Goal: Information Seeking & Learning: Check status

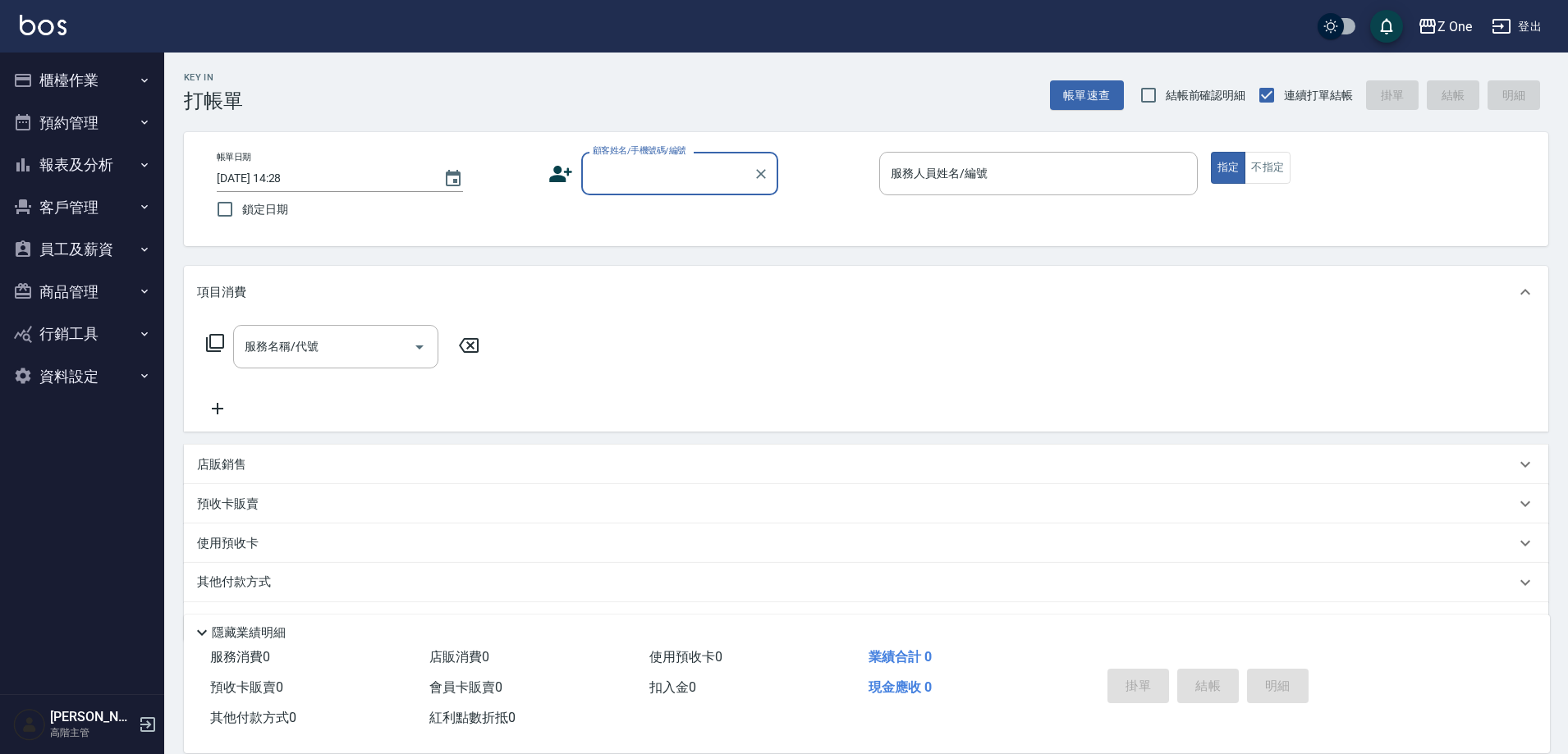
click at [100, 153] on button "報表及分析" at bounding box center [82, 165] width 151 height 43
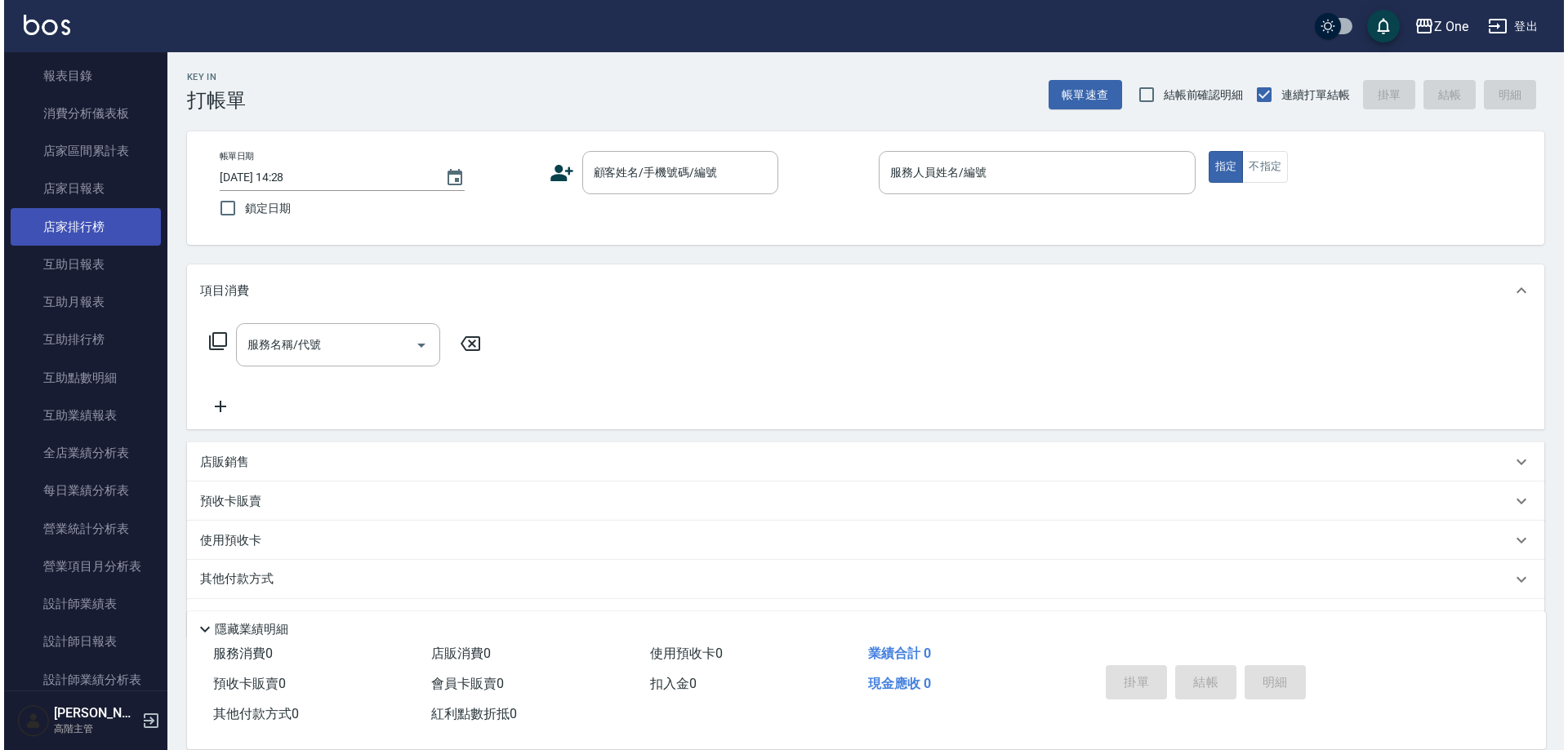
scroll to position [326, 0]
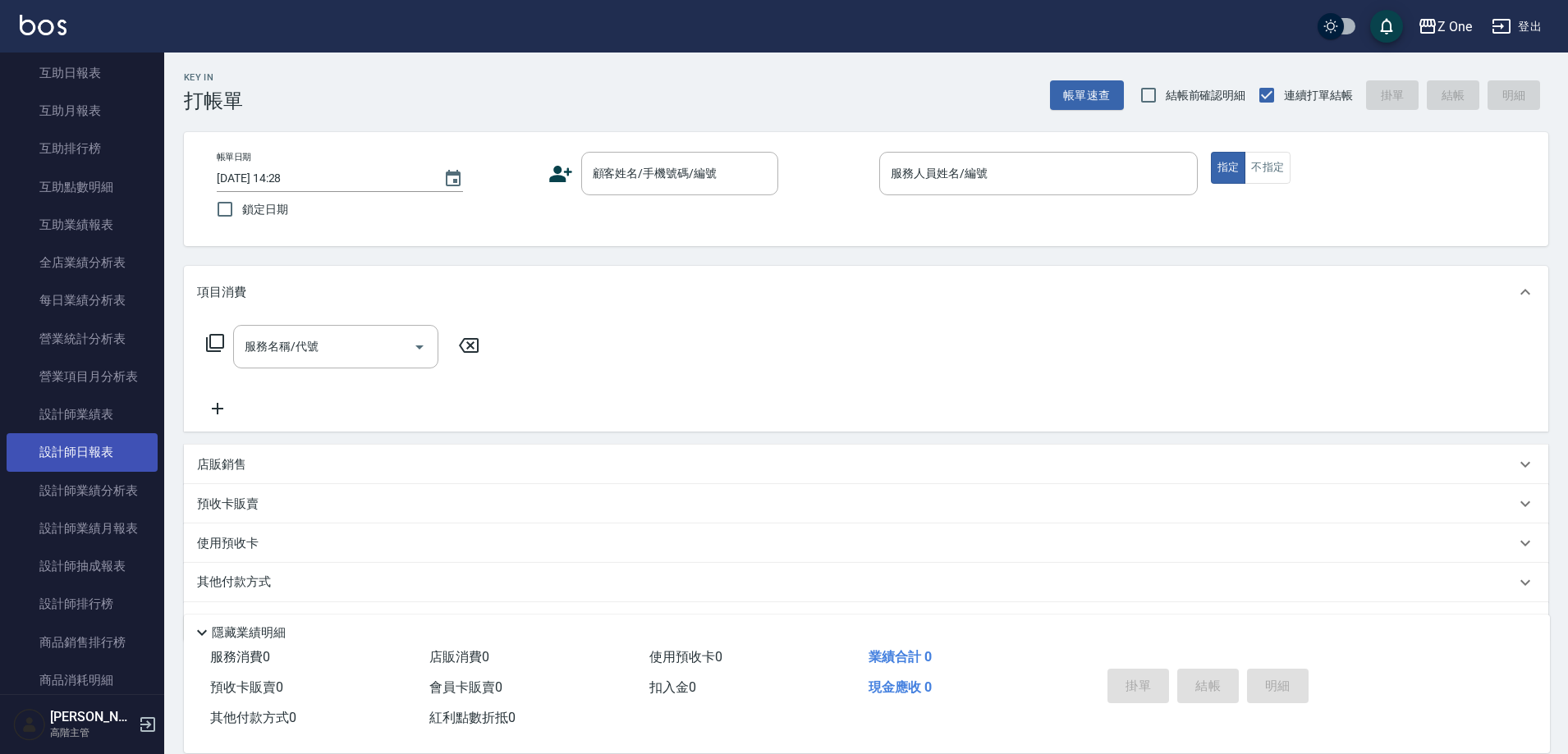
click at [104, 450] on link "設計師日報表" at bounding box center [82, 453] width 151 height 38
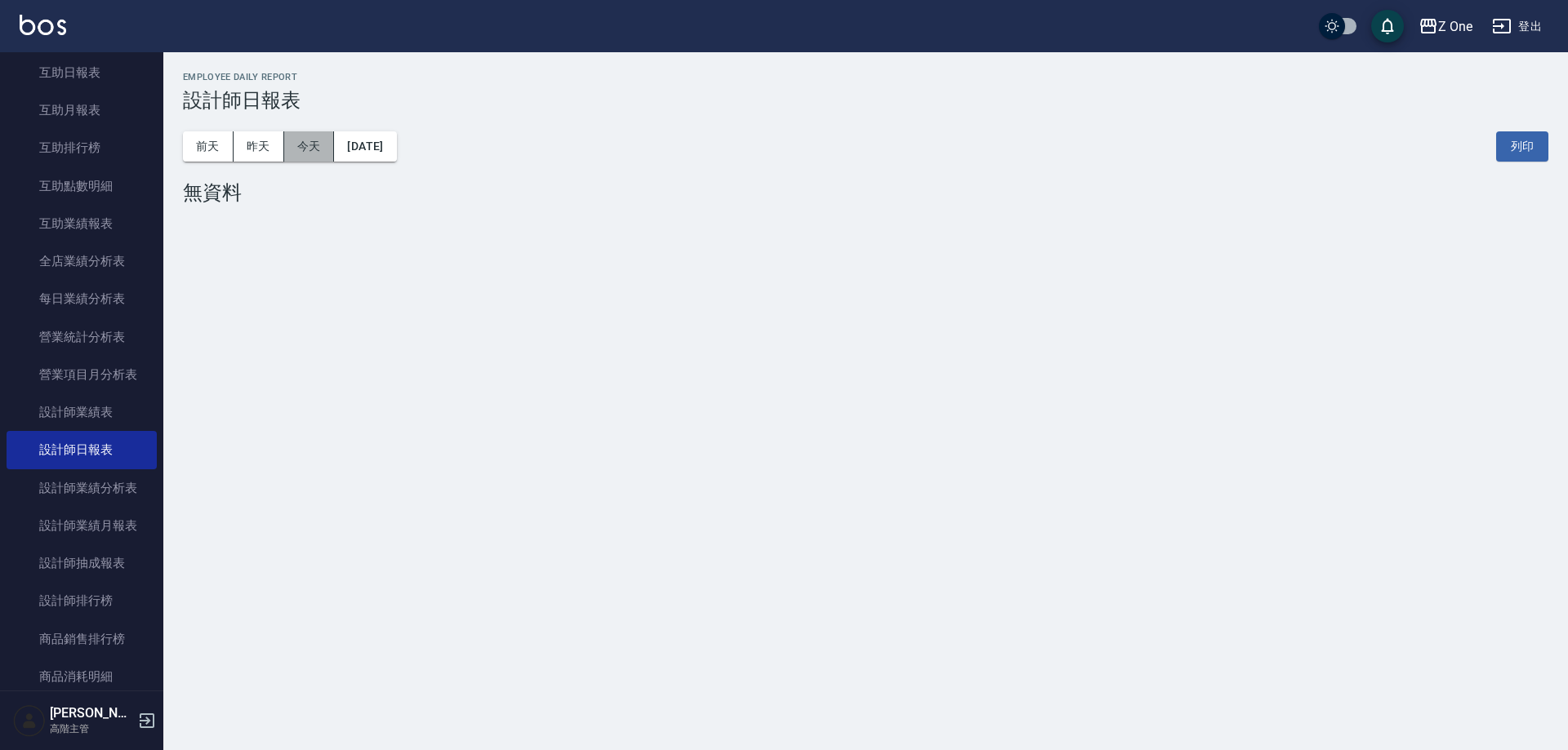
click at [301, 144] on button "今天" at bounding box center [310, 146] width 51 height 30
click at [96, 410] on link "設計師業績表" at bounding box center [81, 412] width 150 height 38
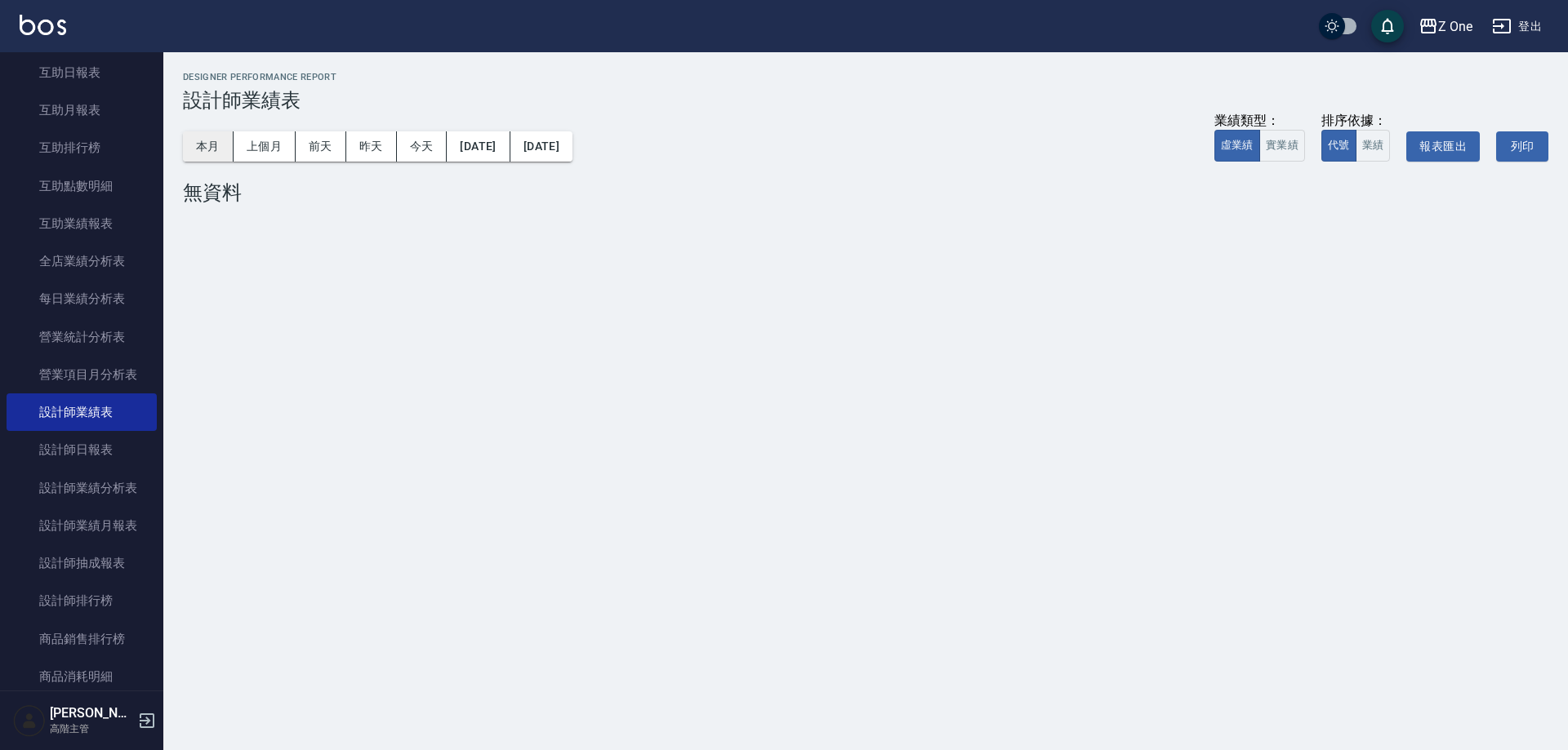
click at [209, 159] on button "本月" at bounding box center [209, 146] width 51 height 30
